Goal: Task Accomplishment & Management: Manage account settings

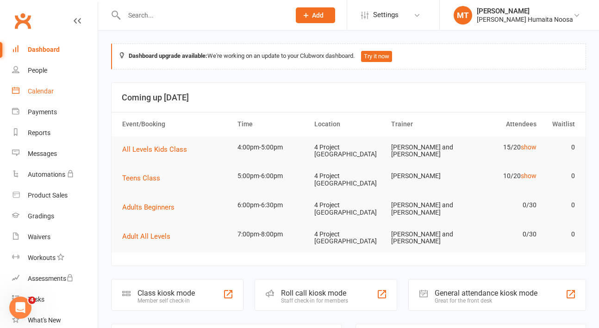
click at [39, 92] on div "Calendar" at bounding box center [41, 91] width 26 height 7
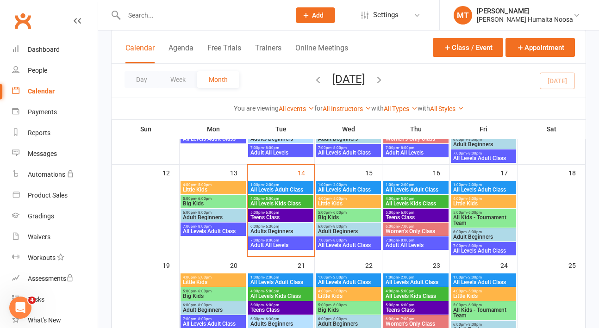
scroll to position [182, 0]
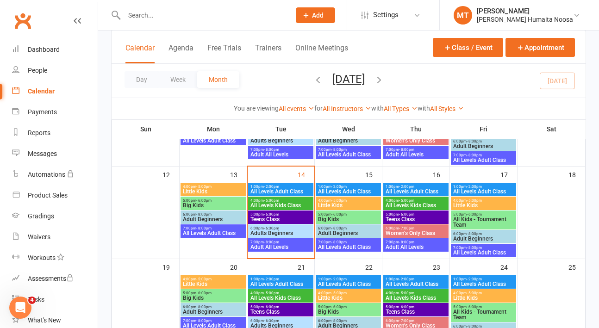
click at [275, 203] on span "All Levels Kids Class" at bounding box center [281, 206] width 62 height 6
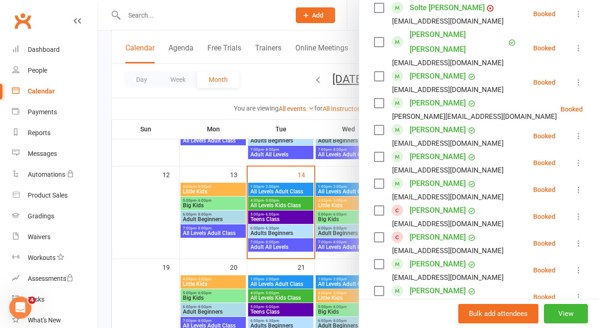
scroll to position [200, 0]
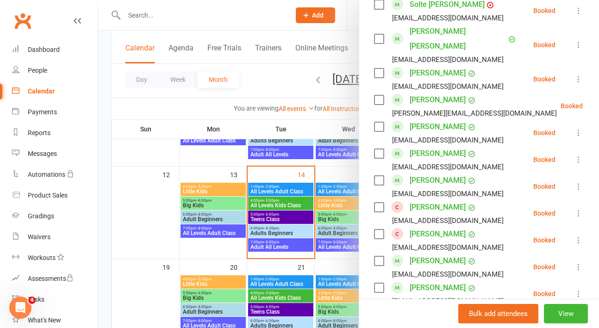
click at [579, 209] on icon at bounding box center [578, 213] width 9 height 9
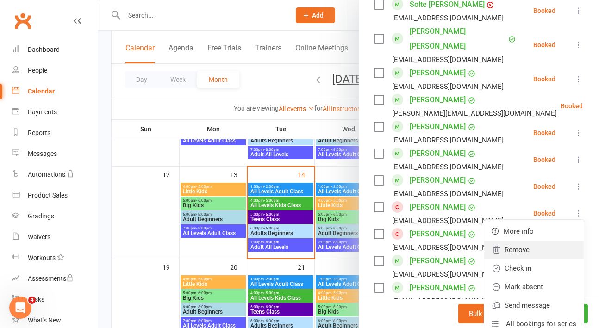
click at [515, 241] on link "Remove" at bounding box center [535, 250] width 100 height 19
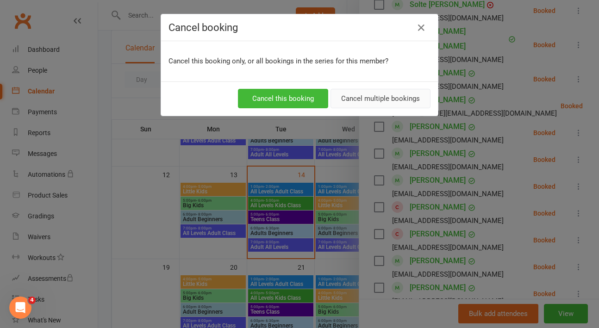
click at [368, 93] on button "Cancel multiple bookings" at bounding box center [381, 98] width 100 height 19
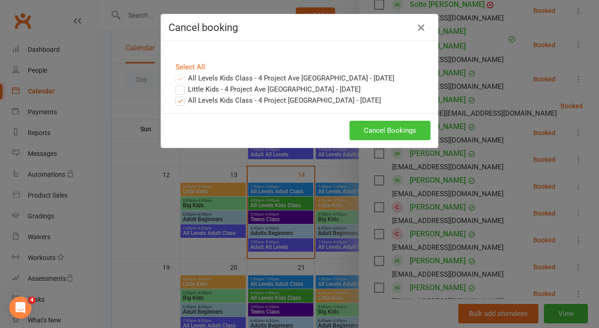
click at [387, 132] on button "Cancel Bookings" at bounding box center [390, 130] width 81 height 19
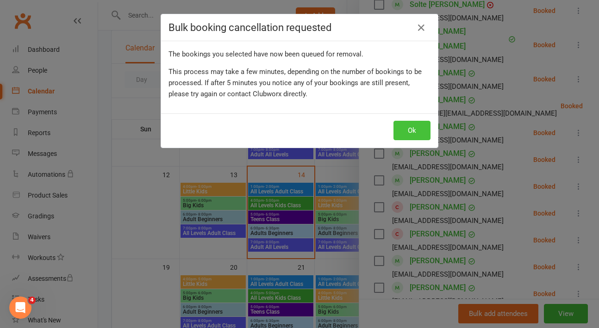
click at [408, 131] on button "Ok" at bounding box center [412, 130] width 37 height 19
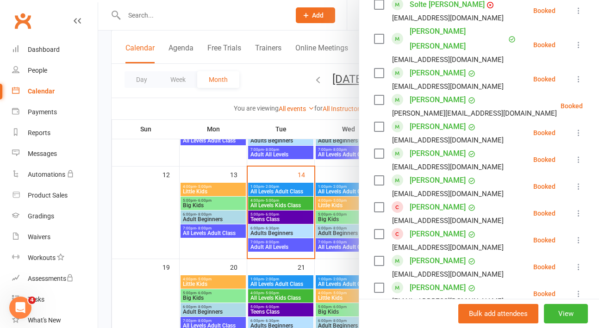
click at [205, 169] on div at bounding box center [348, 164] width 501 height 328
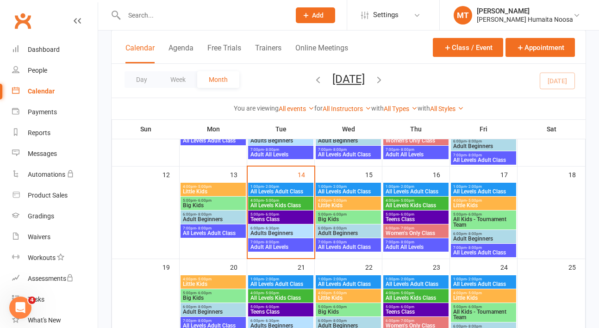
click at [268, 203] on span "All Levels Kids Class" at bounding box center [281, 206] width 62 height 6
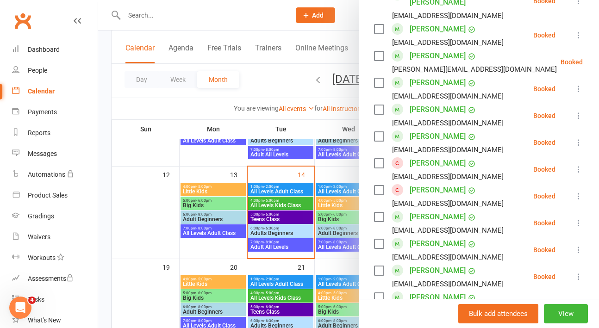
scroll to position [248, 0]
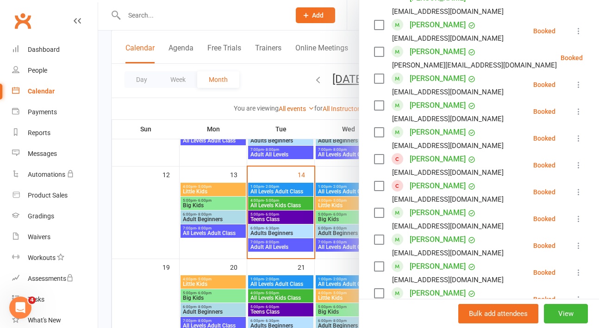
click at [581, 188] on icon at bounding box center [578, 192] width 9 height 9
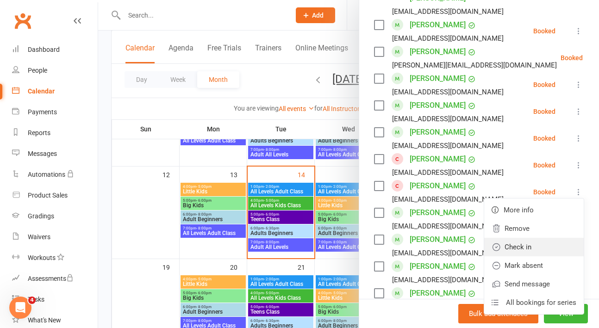
click at [525, 238] on link "Check in" at bounding box center [535, 247] width 100 height 19
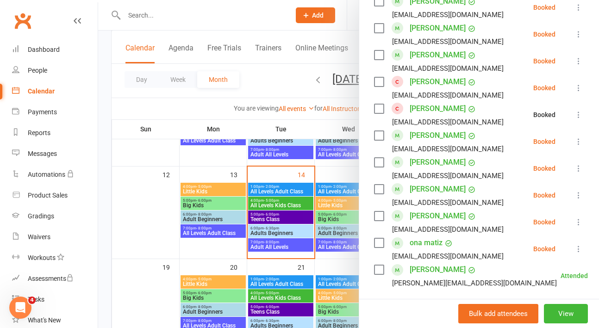
scroll to position [326, 0]
click at [581, 217] on icon at bounding box center [578, 221] width 9 height 9
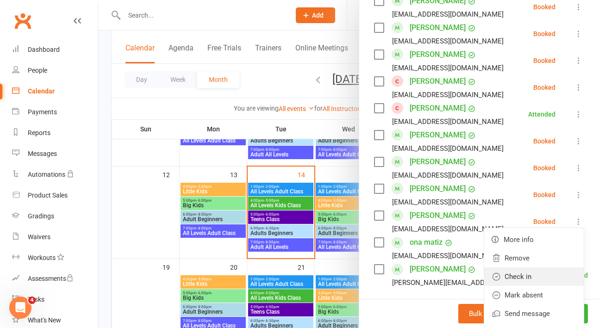
click at [529, 268] on link "Check in" at bounding box center [535, 277] width 100 height 19
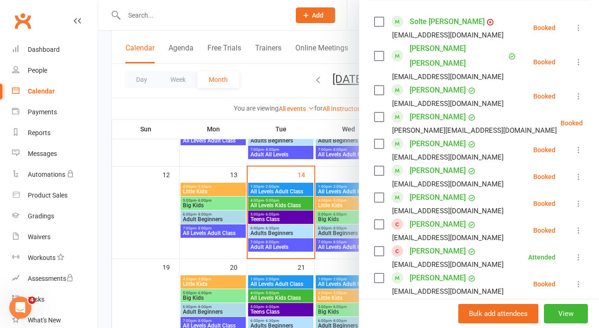
scroll to position [180, 0]
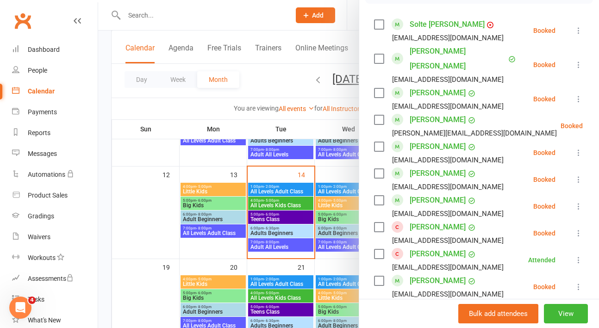
click at [599, 121] on icon at bounding box center [606, 125] width 9 height 9
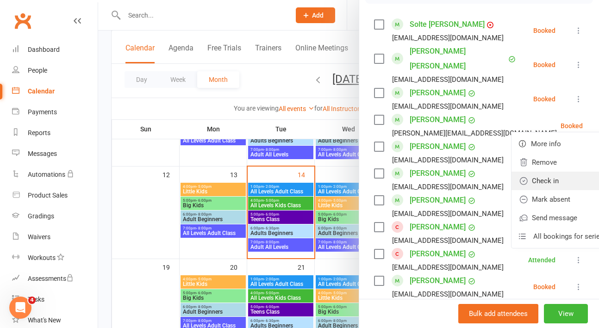
click at [543, 172] on link "Check in" at bounding box center [562, 181] width 100 height 19
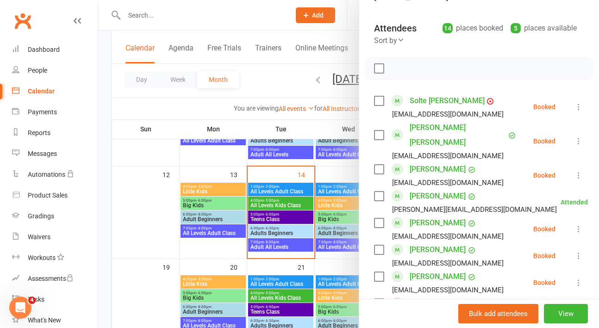
scroll to position [37, 0]
